Goal: Contribute content: Contribute content

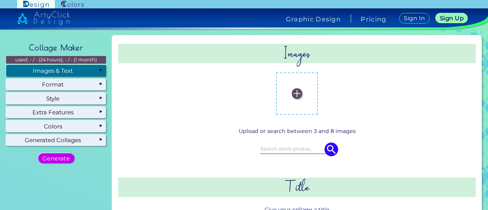
click at [308, 91] on label at bounding box center [297, 93] width 34 height 34
click at [0, 0] on input "file" at bounding box center [0, 0] width 0 height 0
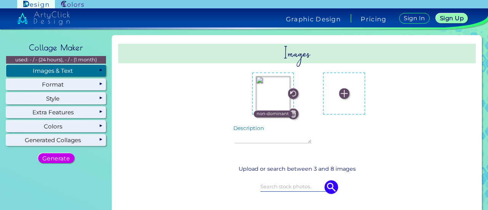
click at [339, 93] on img at bounding box center [344, 93] width 10 height 10
click at [0, 0] on input "file" at bounding box center [0, 0] width 0 height 0
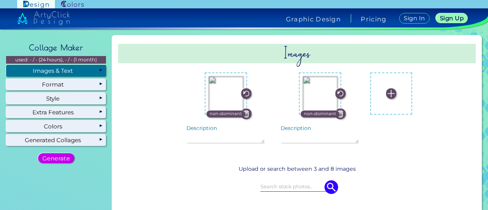
click at [386, 90] on img at bounding box center [391, 93] width 10 height 10
click at [0, 0] on input "file" at bounding box center [0, 0] width 0 height 0
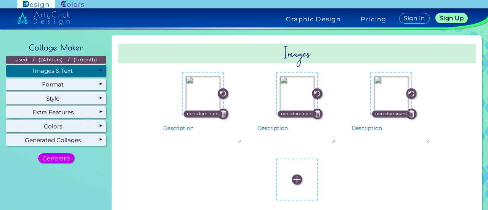
click at [302, 174] on img at bounding box center [297, 179] width 10 height 10
click at [0, 0] on input "file" at bounding box center [0, 0] width 0 height 0
drag, startPoint x: 422, startPoint y: 91, endPoint x: 181, endPoint y: 59, distance: 242.6
click at [181, 59] on h2 "Images" at bounding box center [296, 53] width 357 height 19
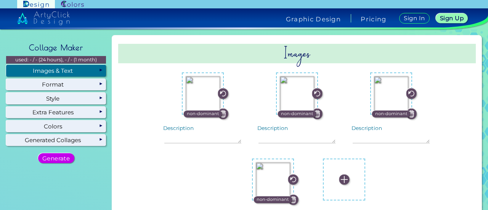
click at [339, 179] on img at bounding box center [344, 179] width 10 height 10
click at [0, 0] on input "file" at bounding box center [0, 0] width 0 height 0
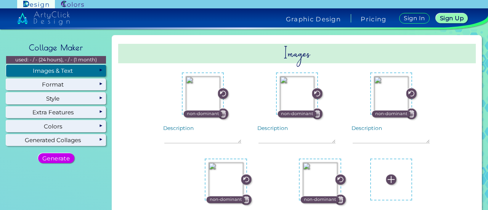
click at [386, 176] on img at bounding box center [391, 179] width 10 height 10
click at [0, 0] on input "file" at bounding box center [0, 0] width 0 height 0
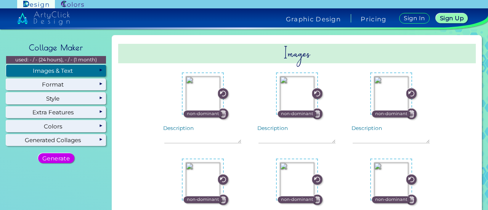
click at [0, 0] on input "file" at bounding box center [0, 0] width 0 height 0
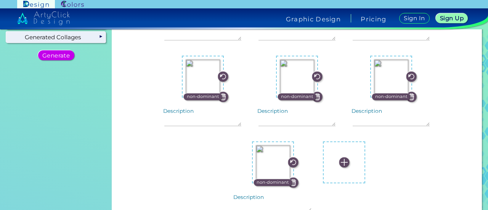
scroll to position [114, 0]
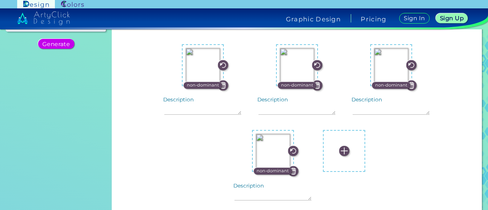
click at [339, 154] on img at bounding box center [344, 151] width 10 height 10
click at [0, 0] on input "file" at bounding box center [0, 0] width 0 height 0
drag, startPoint x: 335, startPoint y: 154, endPoint x: 203, endPoint y: 62, distance: 160.9
click at [203, 62] on img at bounding box center [203, 65] width 34 height 34
click at [0, 0] on input "file" at bounding box center [0, 0] width 0 height 0
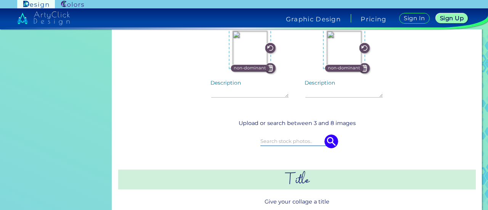
scroll to position [229, 0]
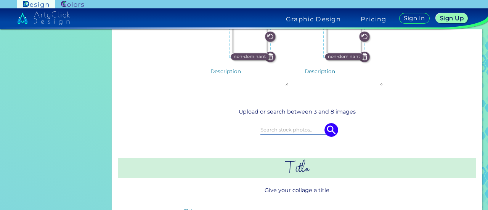
click at [320, 173] on h2 "Title" at bounding box center [296, 167] width 357 height 19
drag, startPoint x: 320, startPoint y: 172, endPoint x: 319, endPoint y: 168, distance: 3.8
click at [320, 171] on h2 "Title" at bounding box center [296, 167] width 357 height 19
click at [319, 168] on h2 "Title" at bounding box center [296, 167] width 357 height 19
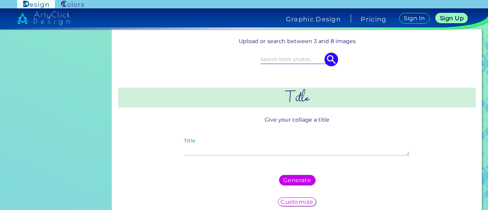
scroll to position [305, 0]
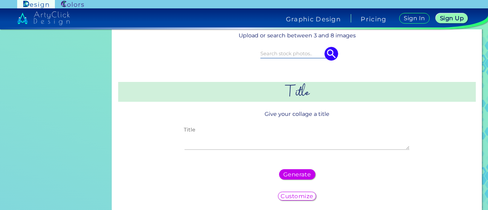
click at [306, 133] on textarea "Title" at bounding box center [296, 141] width 224 height 16
click at [293, 143] on textarea "Title" at bounding box center [296, 141] width 224 height 16
type textarea "TEACHERS DAY"
click at [303, 173] on h5 "Generate" at bounding box center [297, 174] width 26 height 5
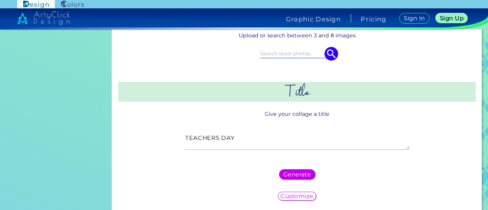
scroll to position [0, 0]
